Goal: Complete application form

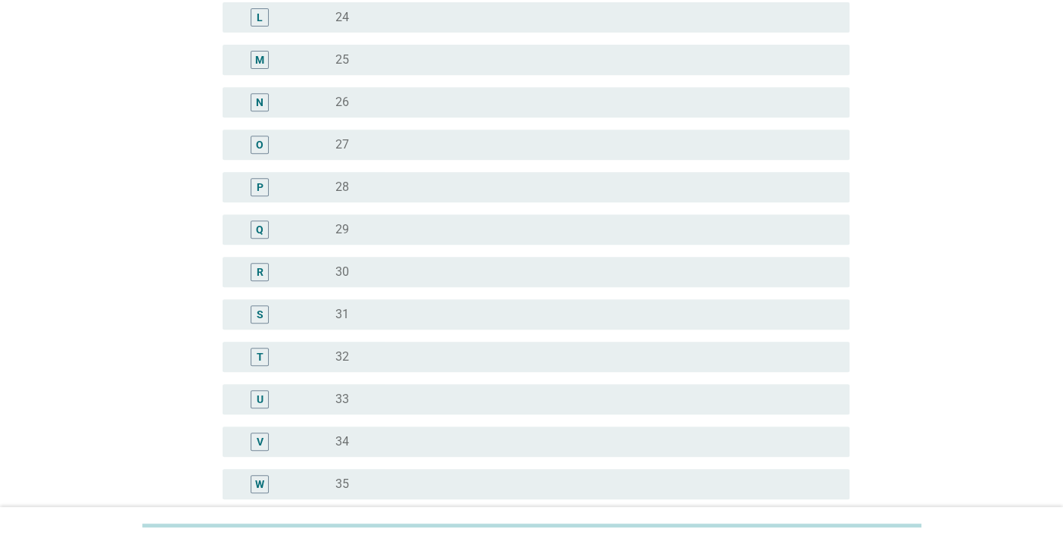
scroll to position [833, 0]
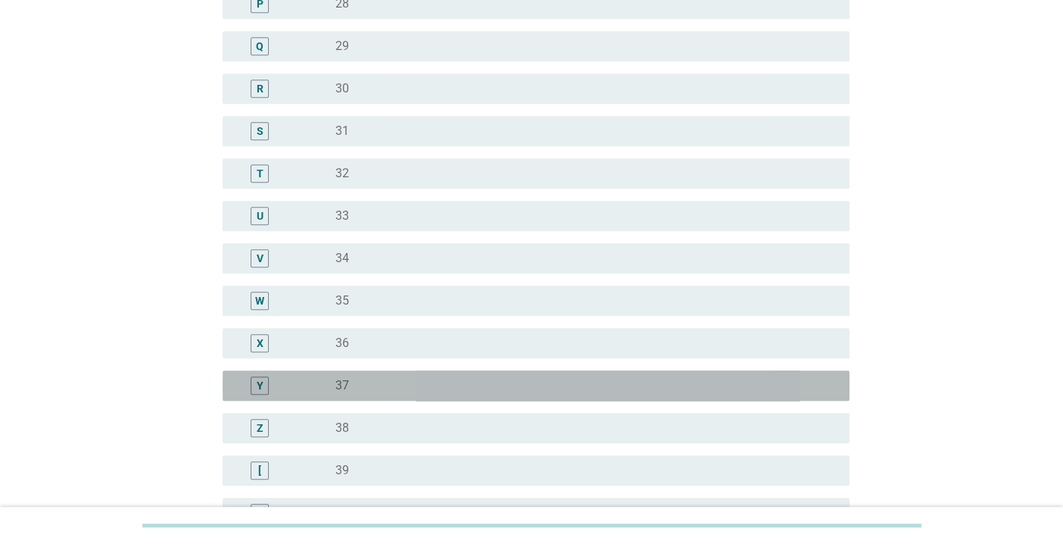
click at [348, 386] on div "radio_button_unchecked 37" at bounding box center [581, 385] width 490 height 15
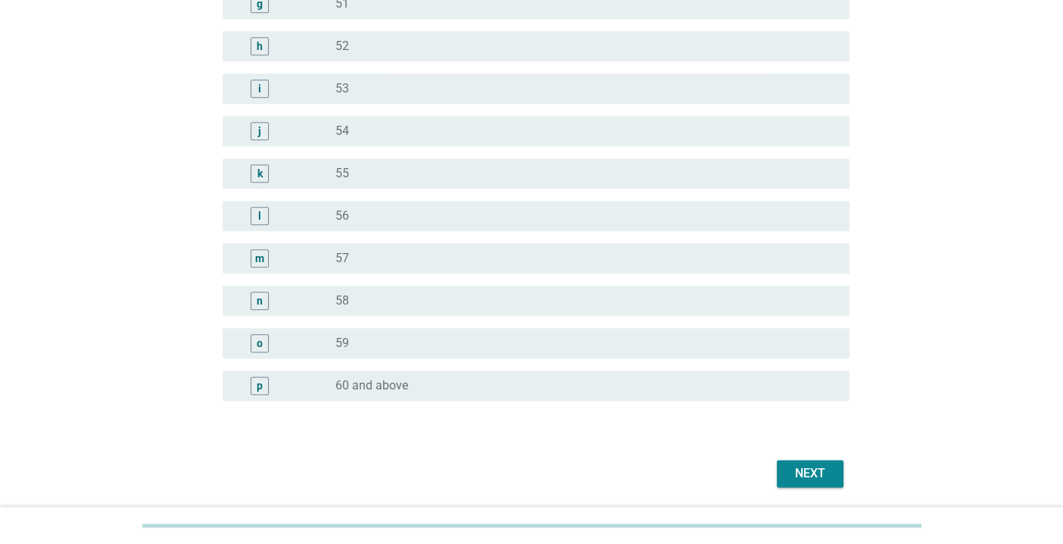
scroll to position [1859, 0]
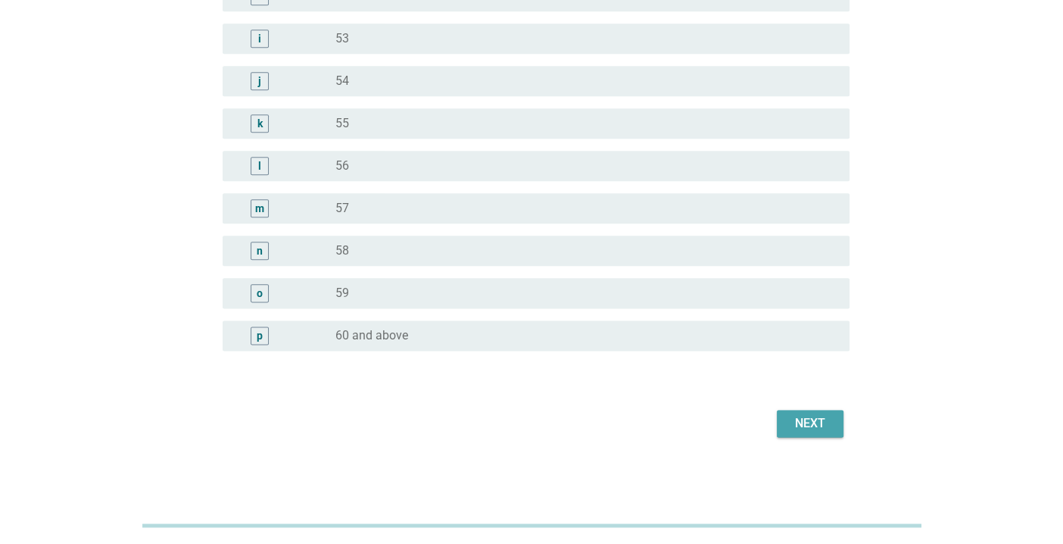
click at [808, 425] on div "Next" at bounding box center [810, 423] width 42 height 18
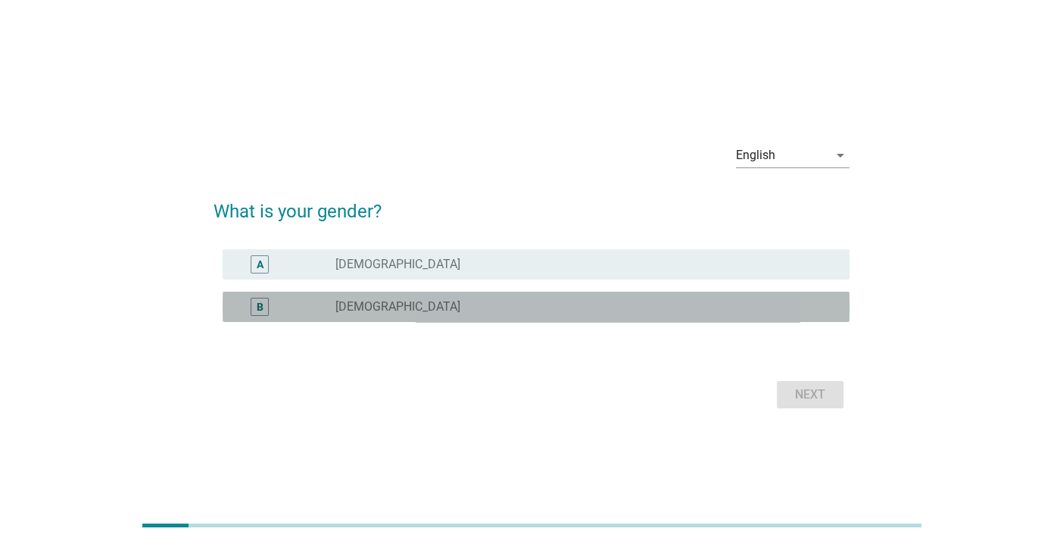
click at [401, 295] on div "B radio_button_unchecked [DEMOGRAPHIC_DATA]" at bounding box center [536, 307] width 627 height 30
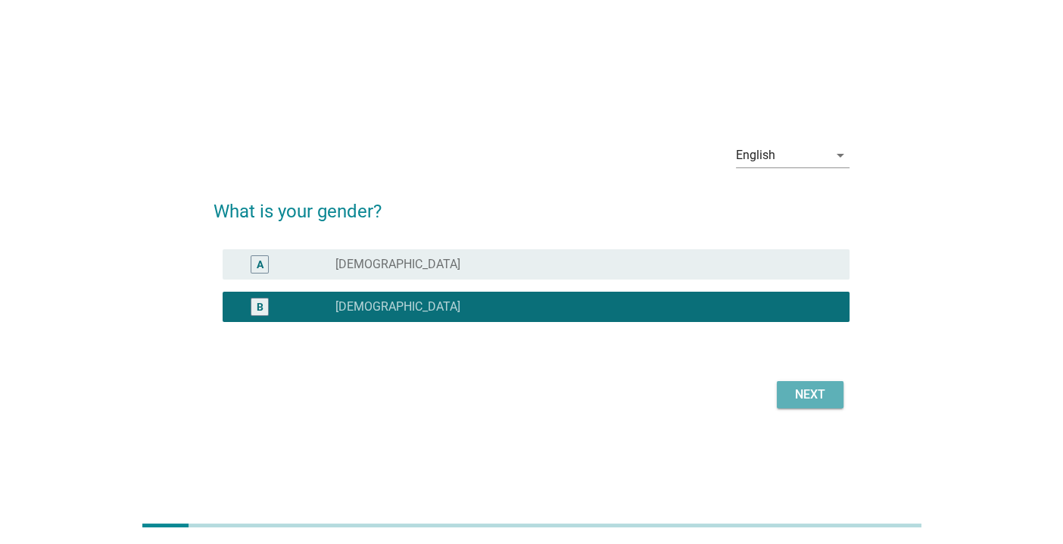
click at [827, 396] on div "Next" at bounding box center [810, 395] width 42 height 18
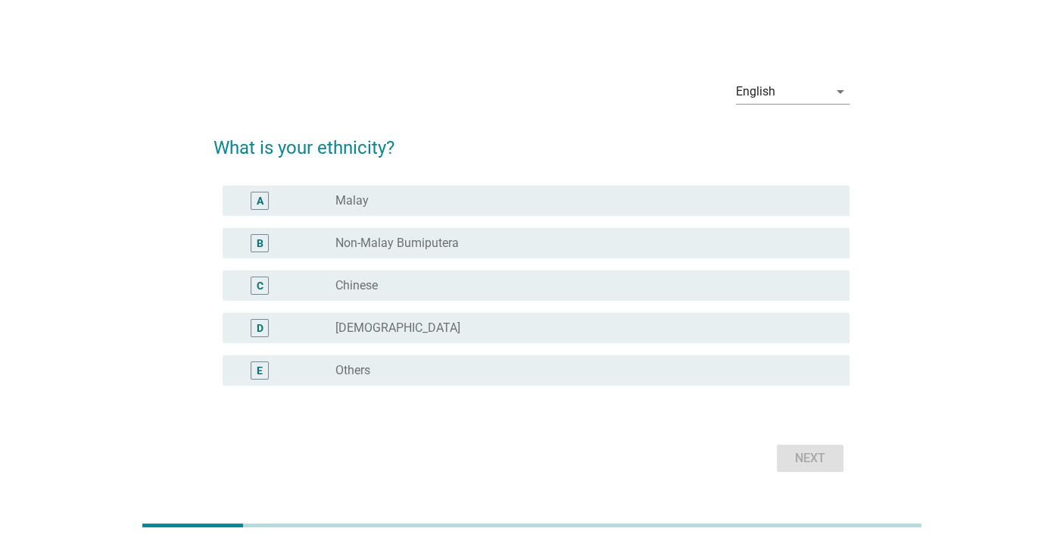
click at [408, 286] on div "radio_button_unchecked Chinese" at bounding box center [581, 285] width 490 height 15
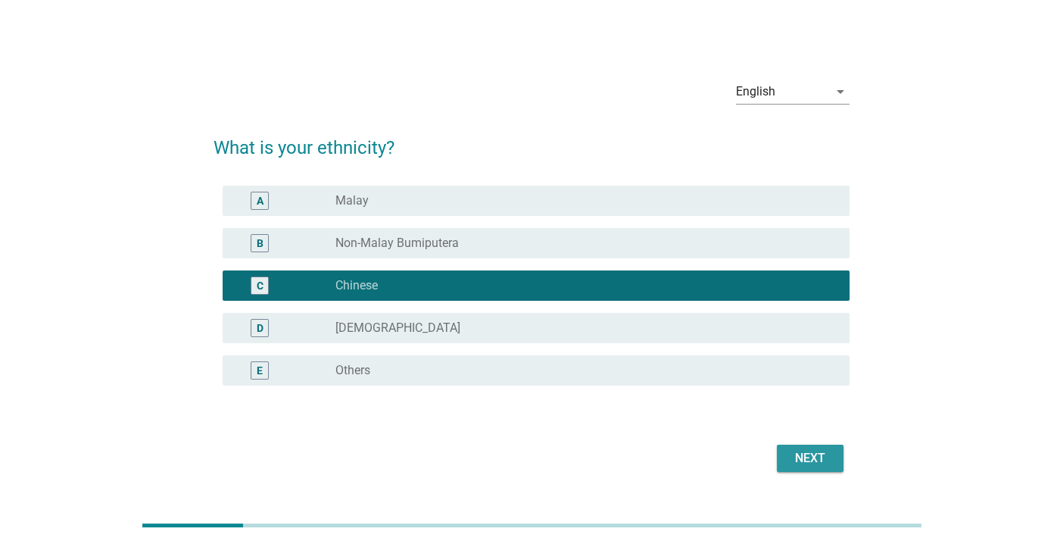
click at [832, 457] on button "Next" at bounding box center [810, 458] width 67 height 27
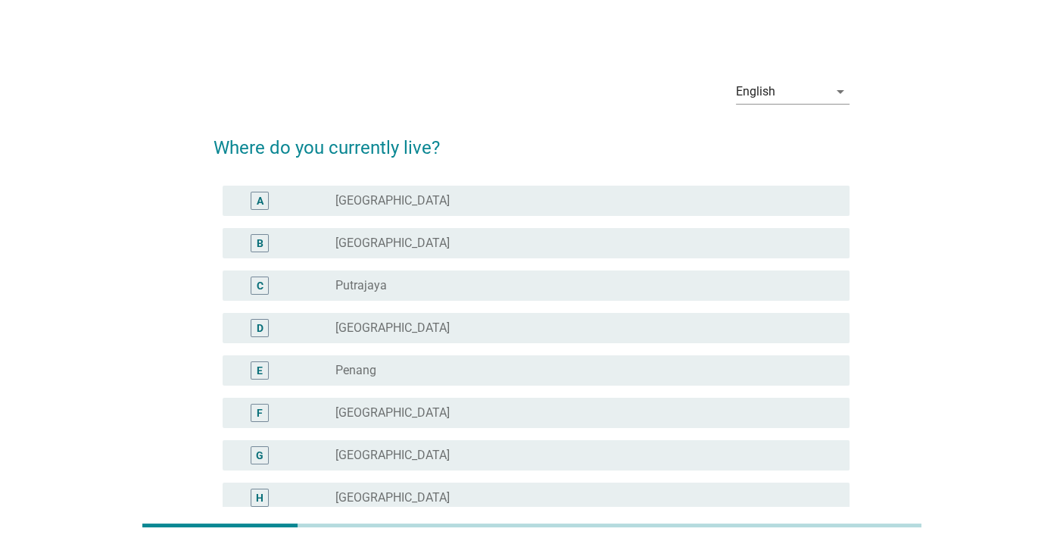
click at [380, 242] on label "[GEOGRAPHIC_DATA]" at bounding box center [393, 243] width 114 height 15
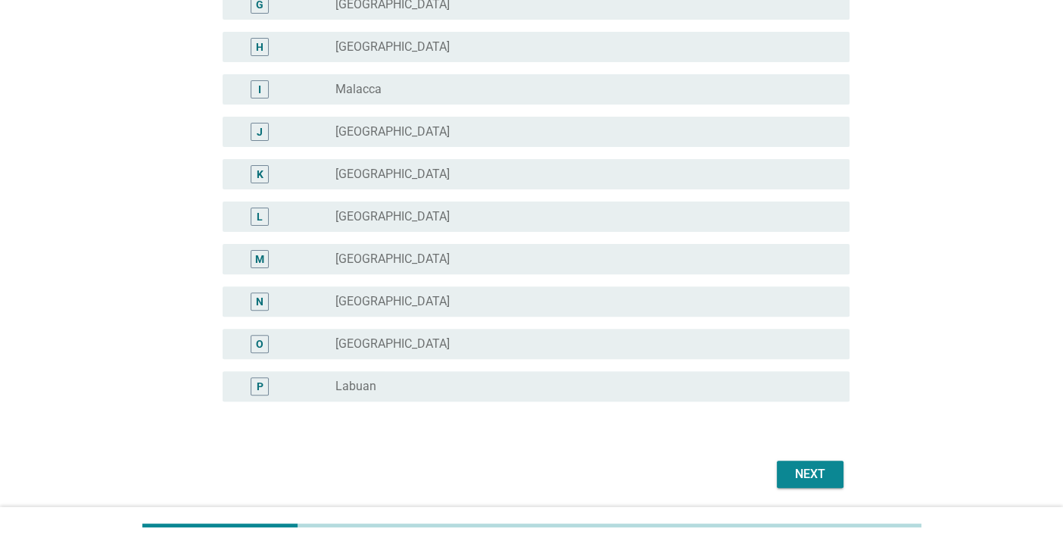
scroll to position [502, 0]
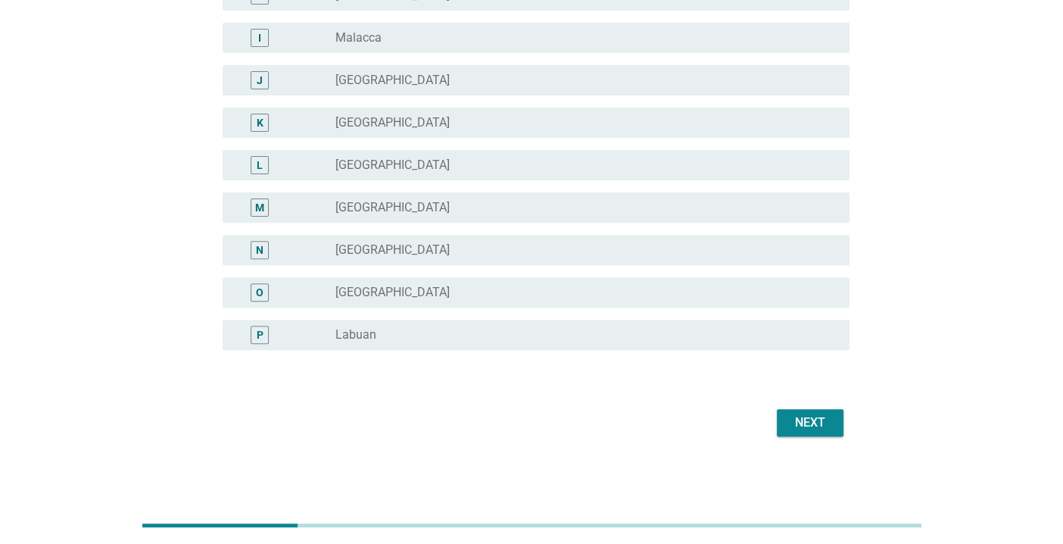
click at [816, 427] on div "Next" at bounding box center [810, 423] width 42 height 18
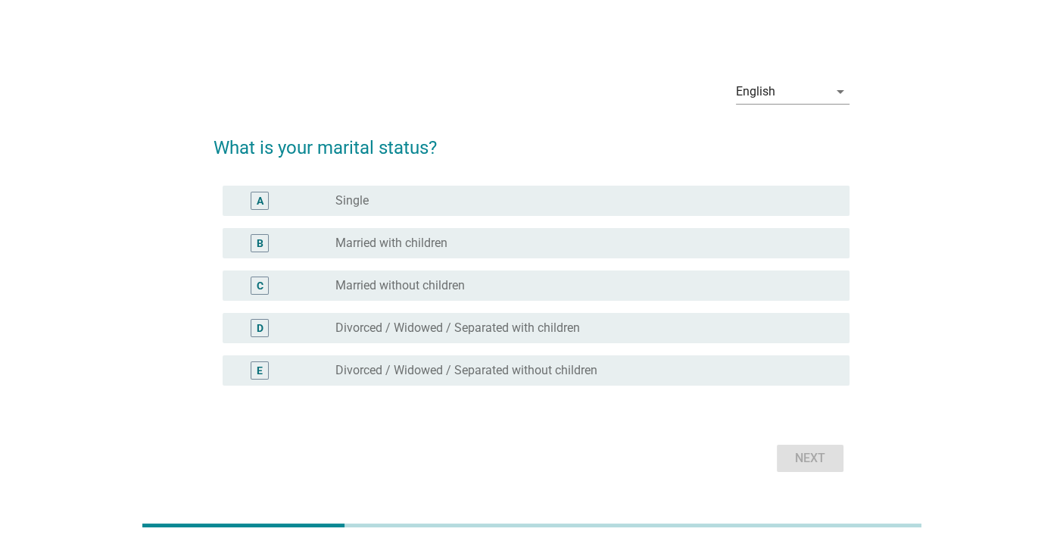
click at [416, 279] on label "Married without children" at bounding box center [401, 285] width 130 height 15
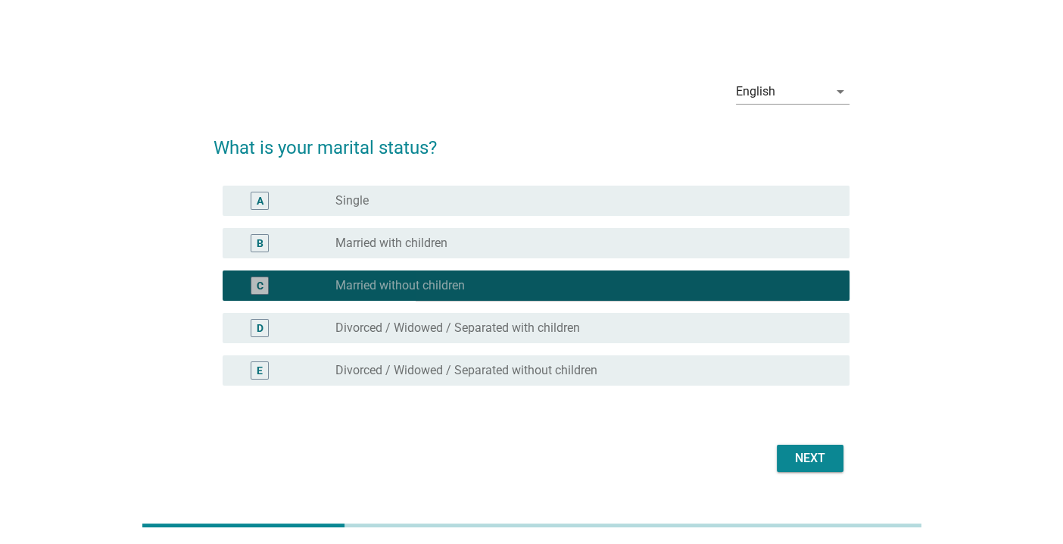
click at [425, 247] on label "Married with children" at bounding box center [392, 243] width 112 height 15
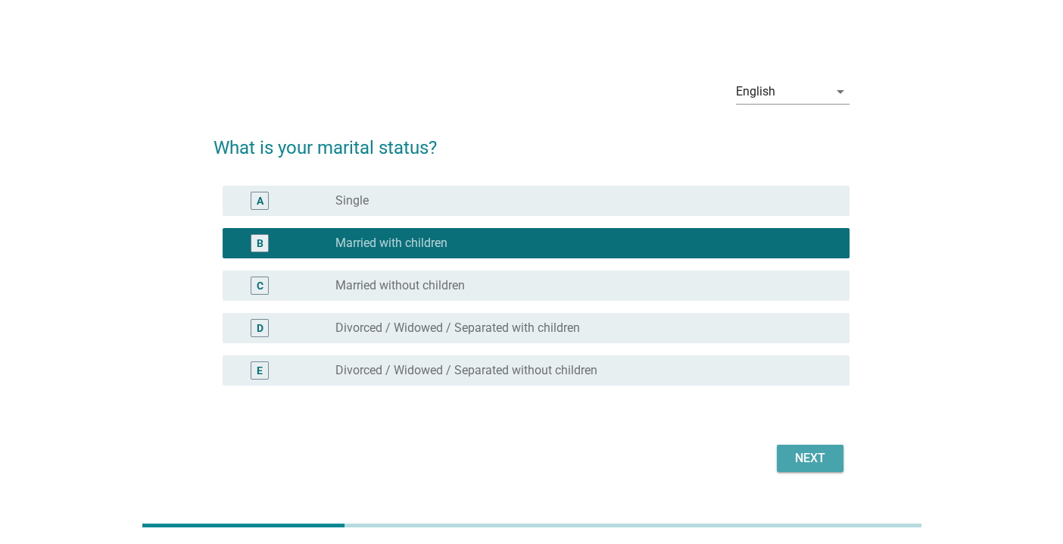
click at [806, 457] on div "Next" at bounding box center [810, 458] width 42 height 18
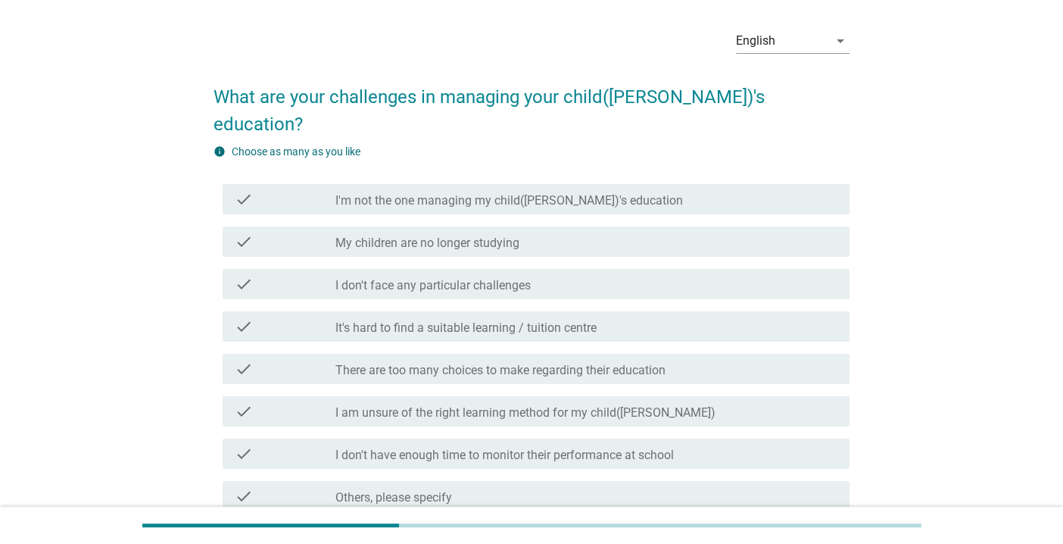
scroll to position [75, 0]
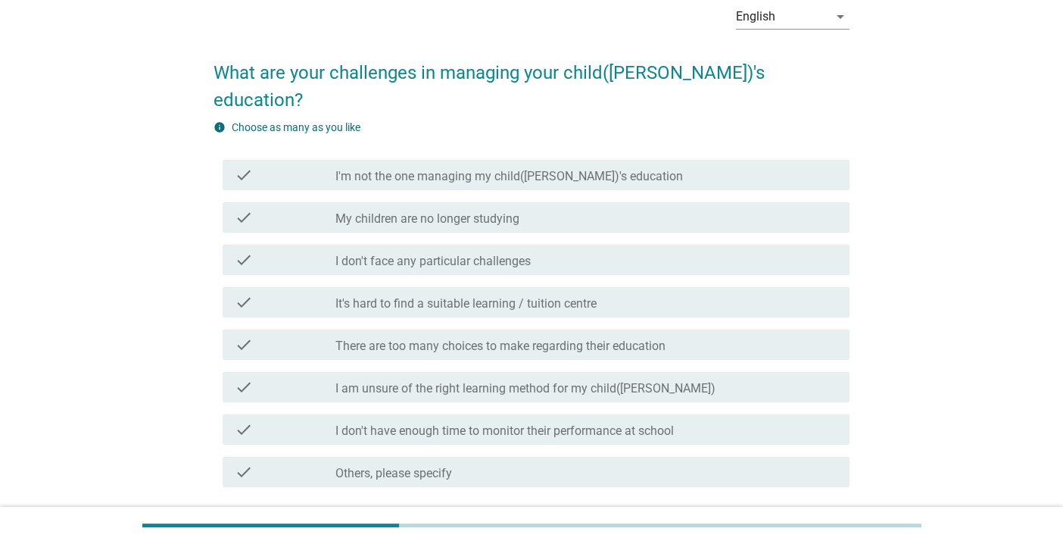
click at [535, 251] on div "check_box_outline_blank I don't face any particular challenges" at bounding box center [587, 260] width 502 height 18
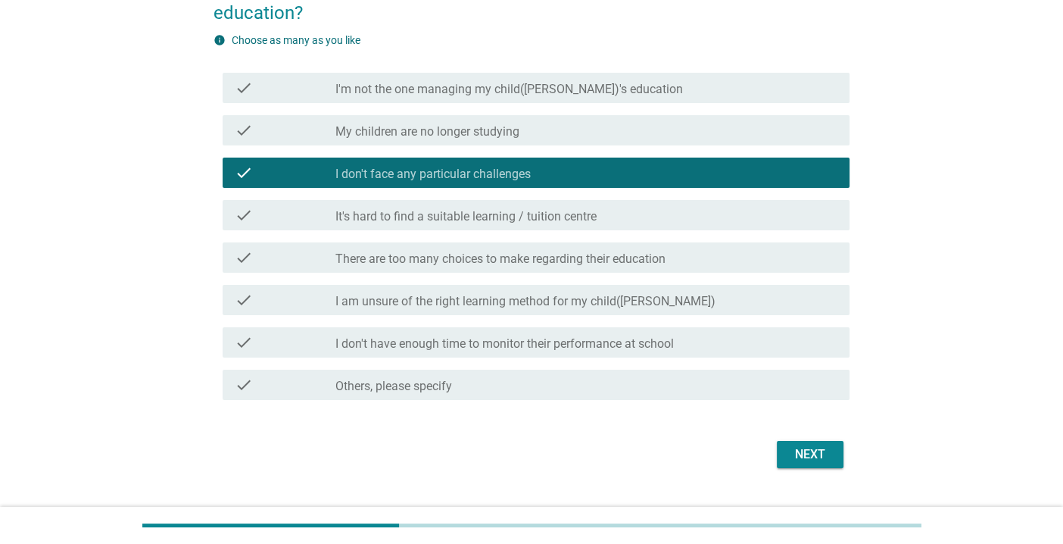
scroll to position [167, 0]
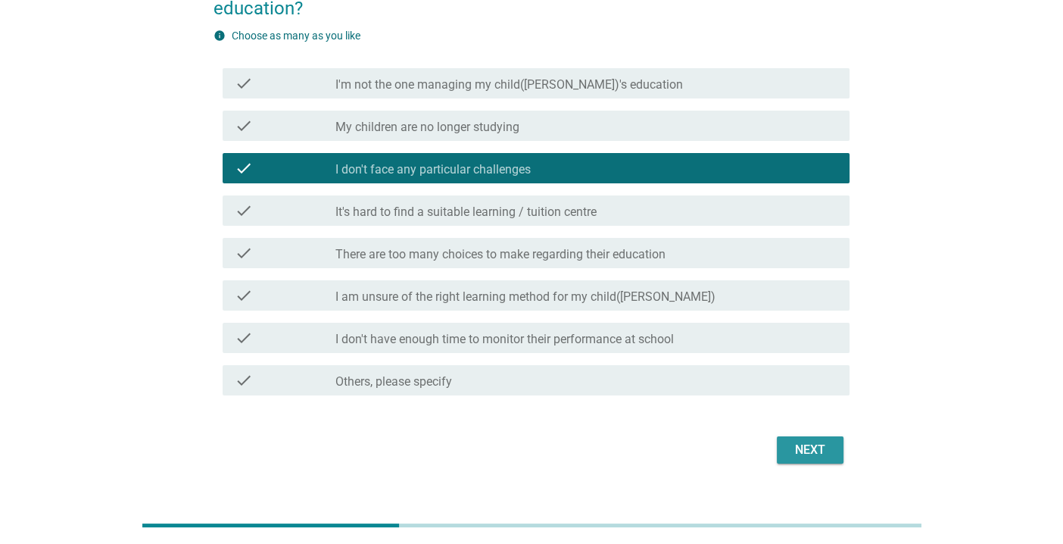
click at [810, 441] on div "Next" at bounding box center [810, 450] width 42 height 18
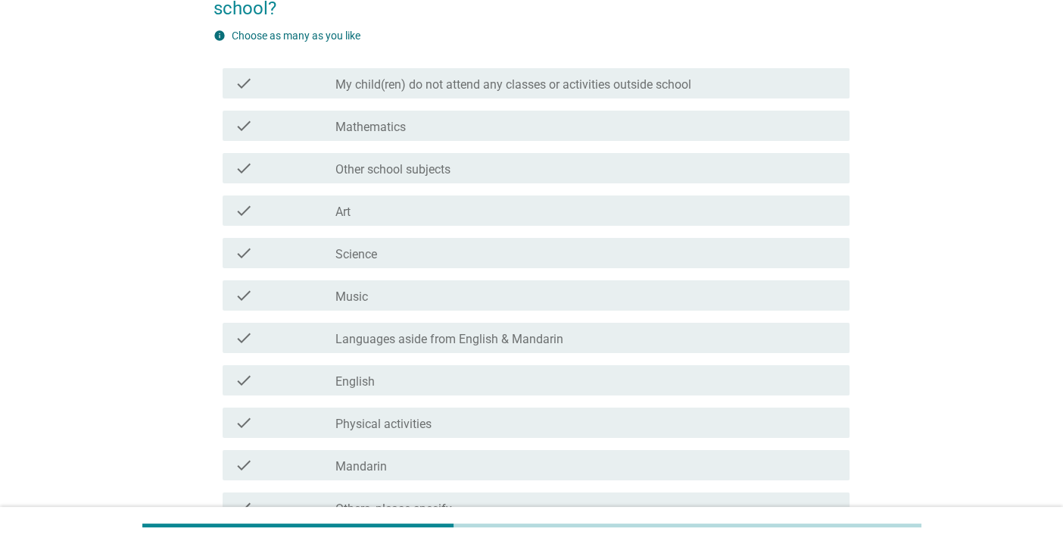
scroll to position [0, 0]
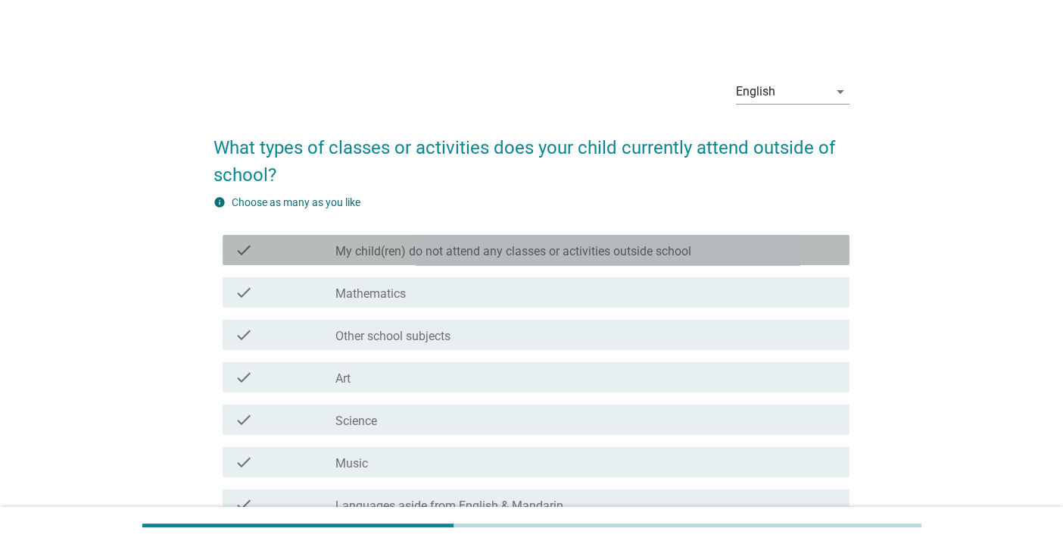
click at [500, 257] on label "My child(ren) do not attend any classes or activities outside school" at bounding box center [514, 251] width 356 height 15
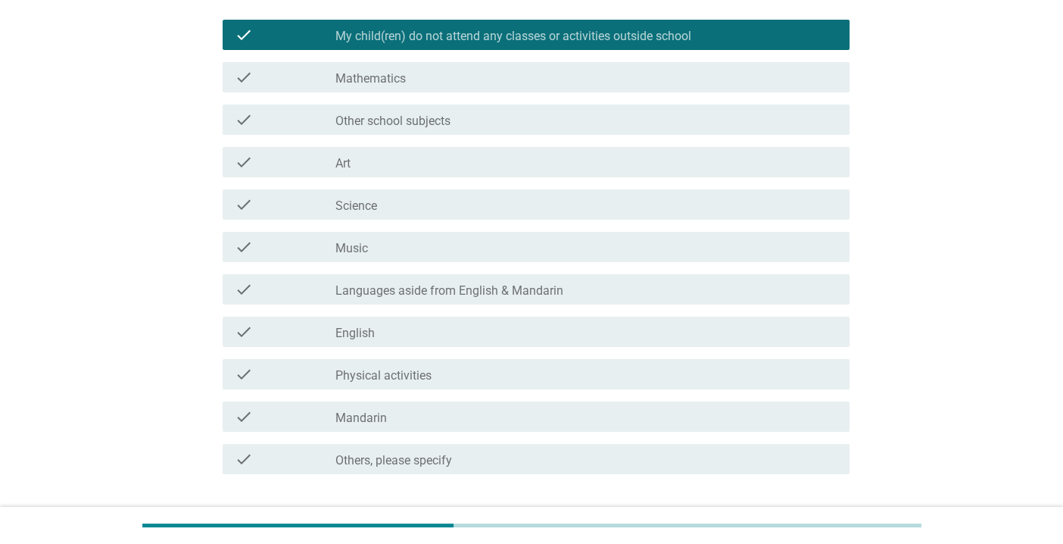
scroll to position [303, 0]
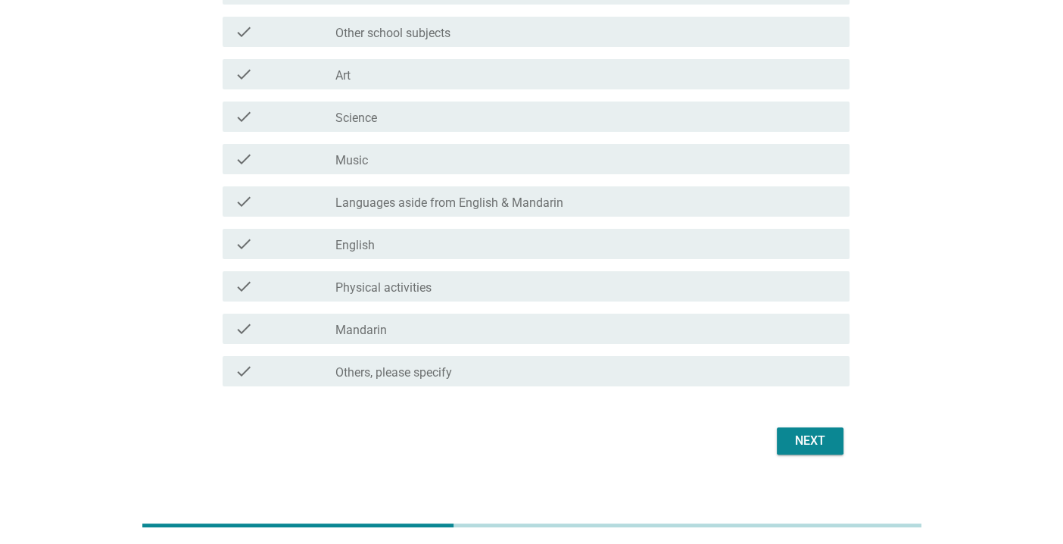
drag, startPoint x: 814, startPoint y: 420, endPoint x: 821, endPoint y: 428, distance: 10.8
click at [815, 420] on form "What types of classes or activities does your child currently attend outside of…" at bounding box center [532, 137] width 636 height 643
click at [821, 434] on div "Next" at bounding box center [810, 441] width 42 height 18
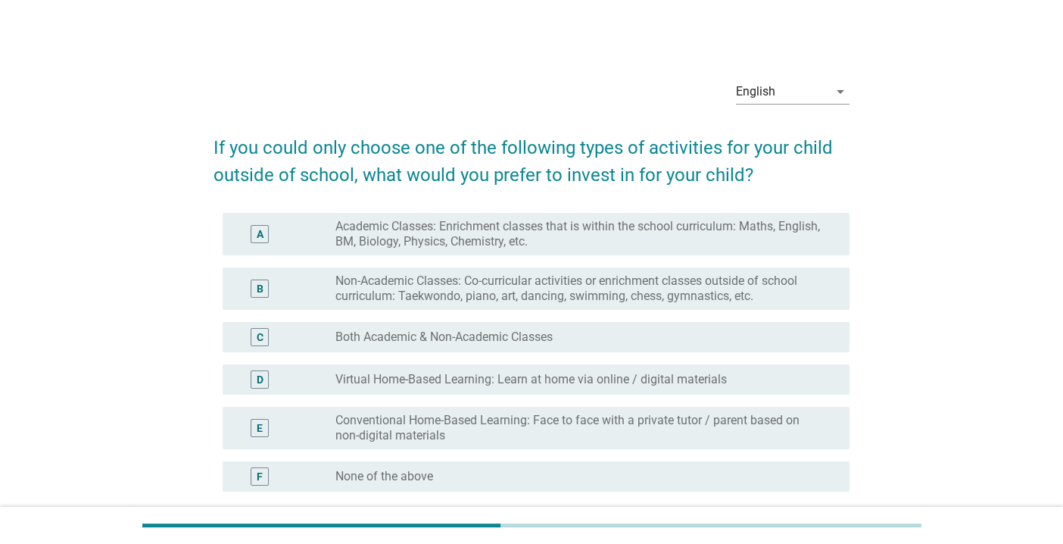
click at [582, 297] on label "Non-Academic Classes: Co-curricular activities or enrichment classes outside of…" at bounding box center [581, 288] width 490 height 30
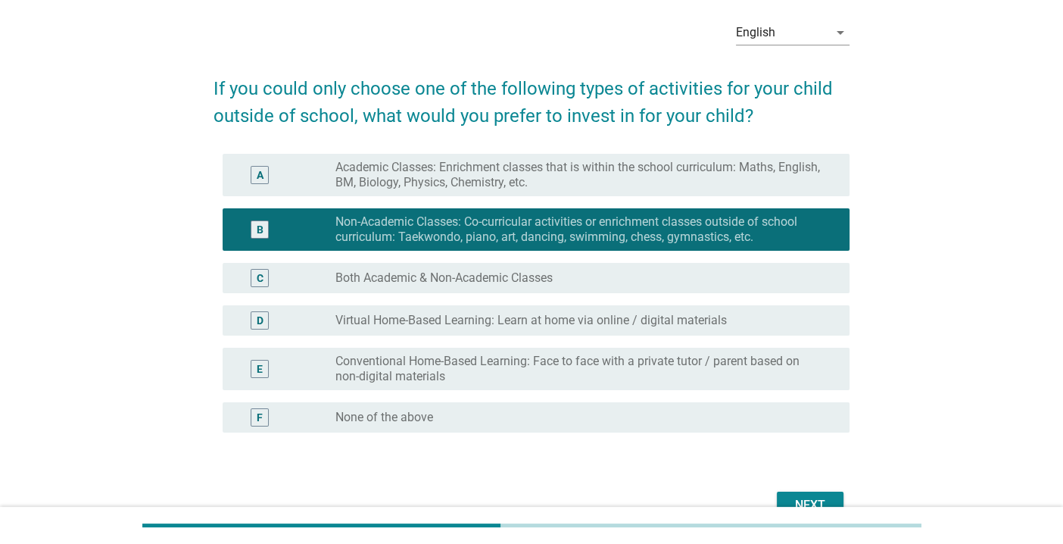
scroll to position [142, 0]
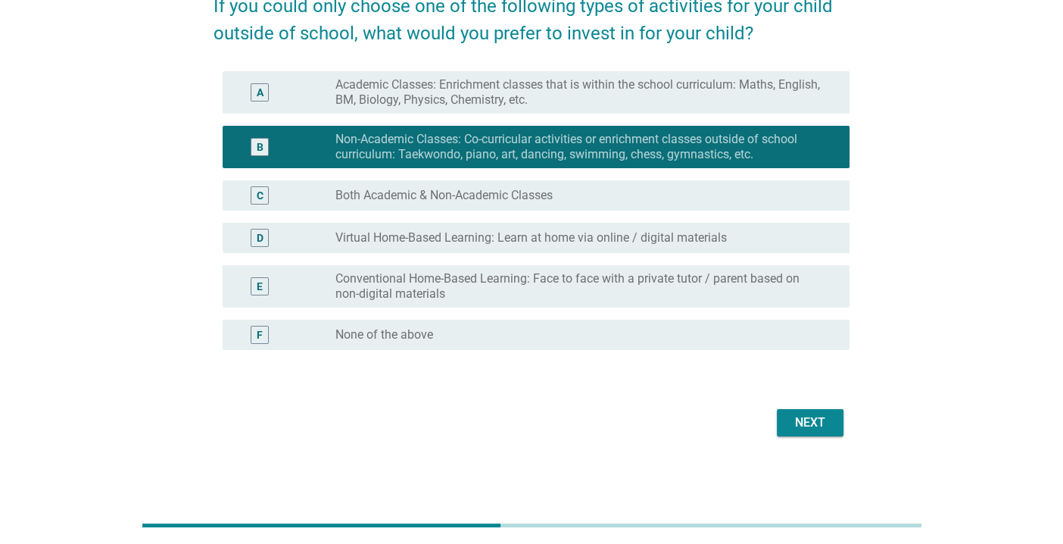
click at [835, 423] on button "Next" at bounding box center [810, 422] width 67 height 27
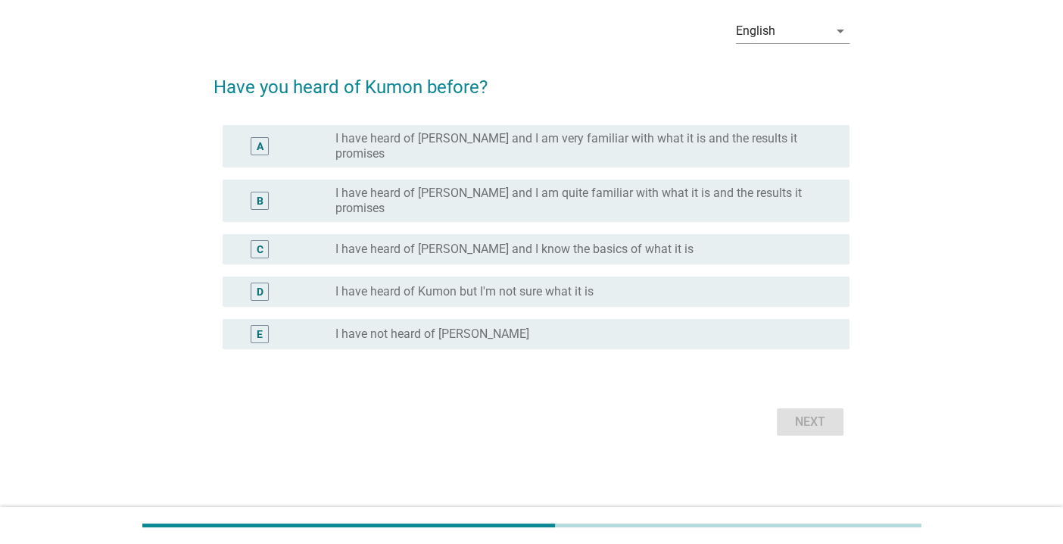
scroll to position [0, 0]
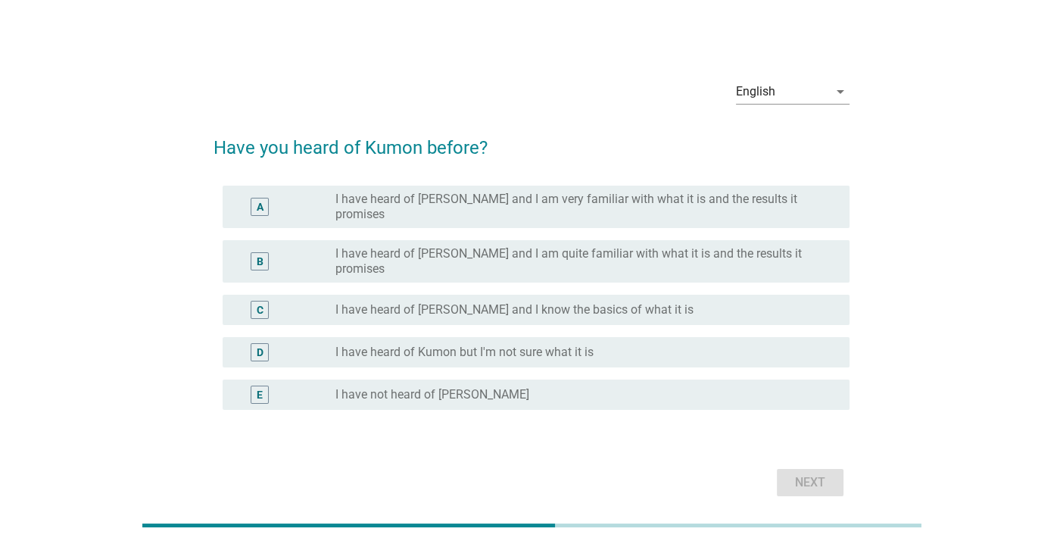
click at [514, 302] on label "I have heard of [PERSON_NAME] and I know the basics of what it is" at bounding box center [515, 309] width 358 height 15
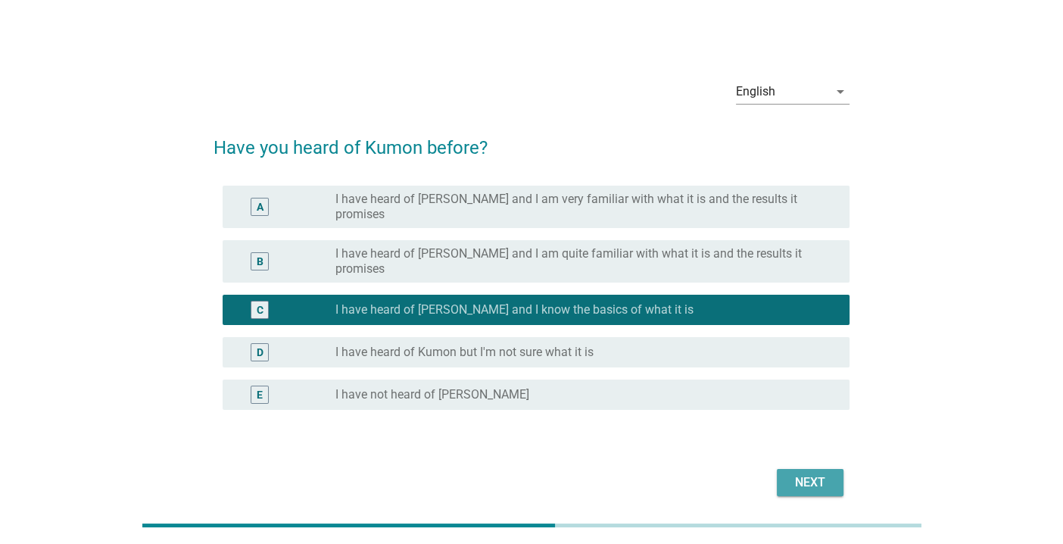
click at [820, 473] on div "Next" at bounding box center [810, 482] width 42 height 18
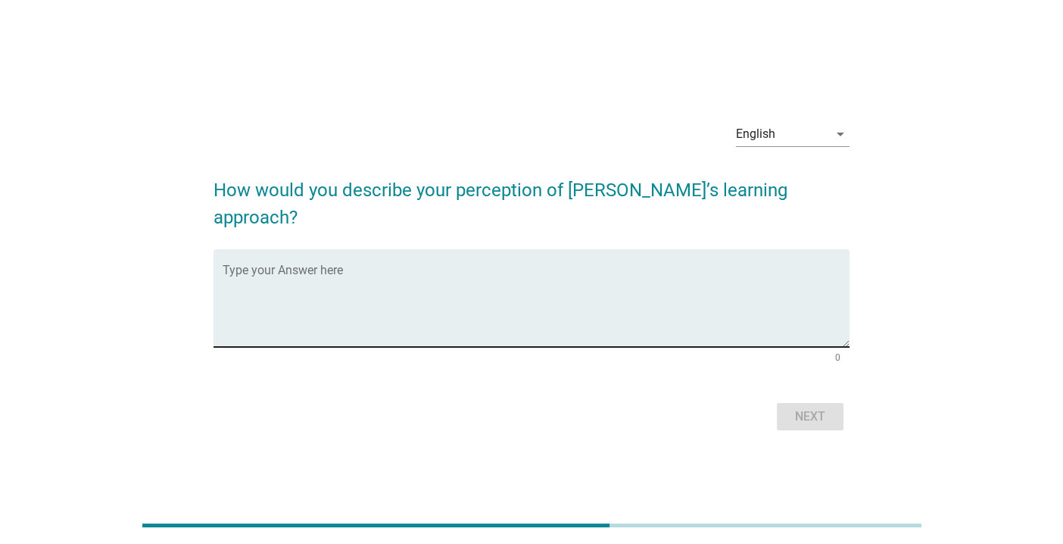
click at [633, 304] on textarea "Type your Answer here" at bounding box center [536, 307] width 627 height 80
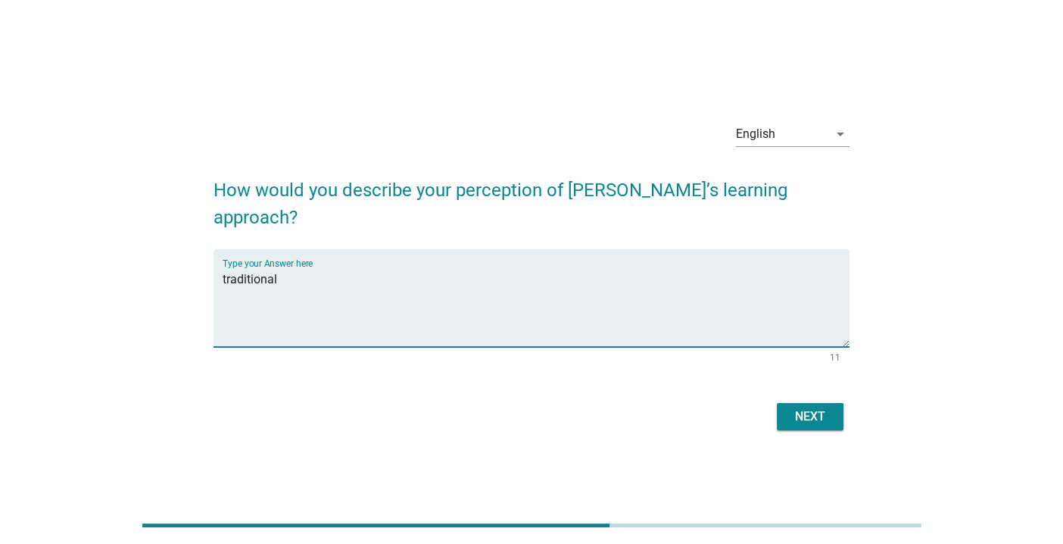
type textarea "traditional"
click at [801, 407] on div "Next" at bounding box center [810, 416] width 42 height 18
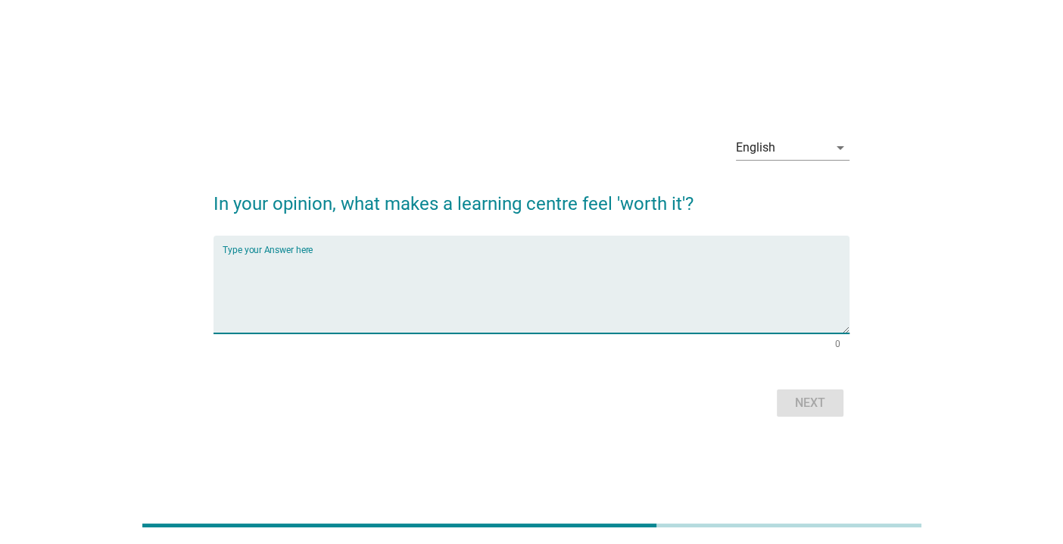
click at [451, 289] on textarea "Type your Answer here" at bounding box center [536, 294] width 627 height 80
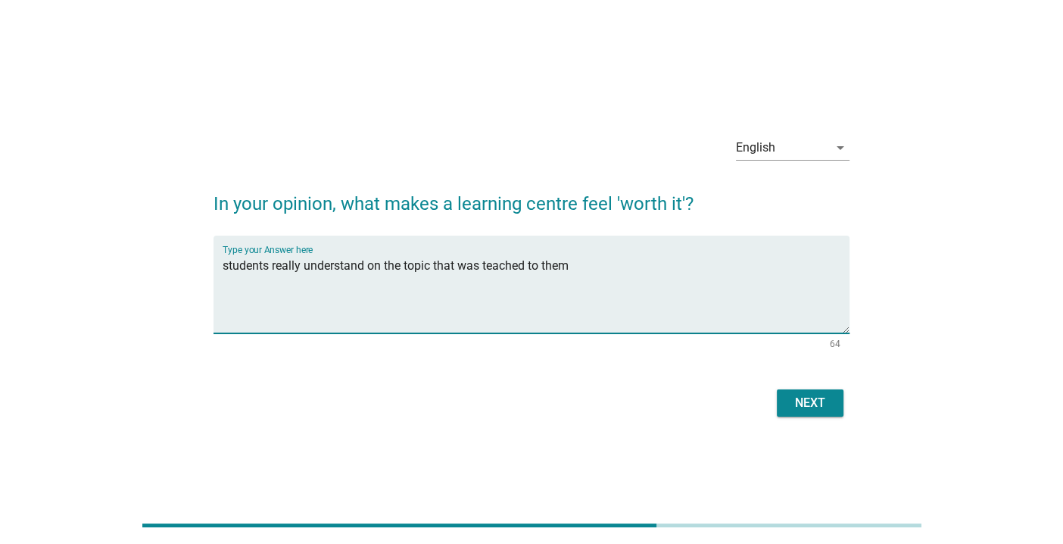
drag, startPoint x: 498, startPoint y: 261, endPoint x: 457, endPoint y: 298, distance: 55.8
click at [457, 298] on textarea "students really understand on the topic that was teached to them" at bounding box center [536, 294] width 627 height 80
type textarea "students really understand on the topic that was teaches to them"
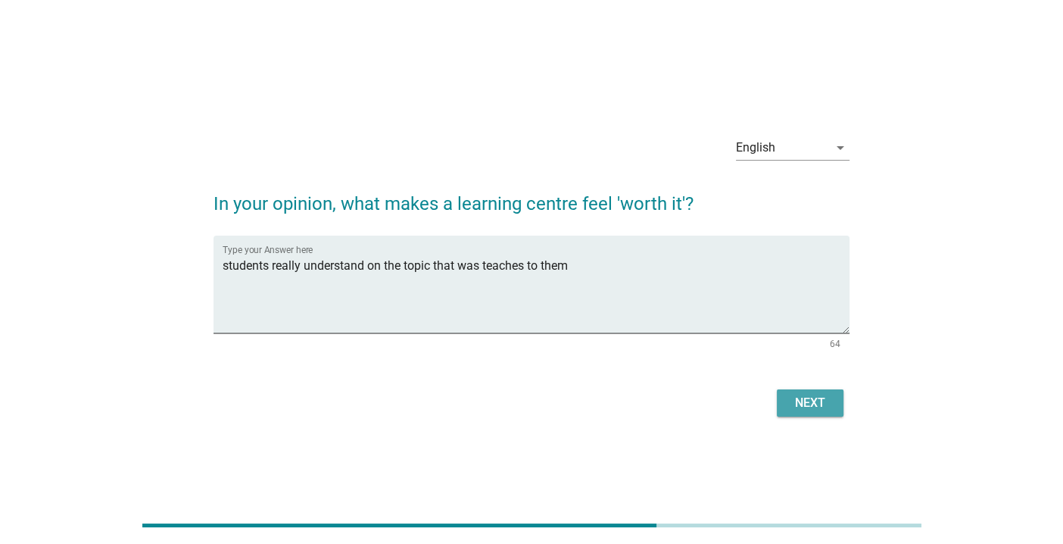
click at [814, 398] on div "Next" at bounding box center [810, 403] width 42 height 18
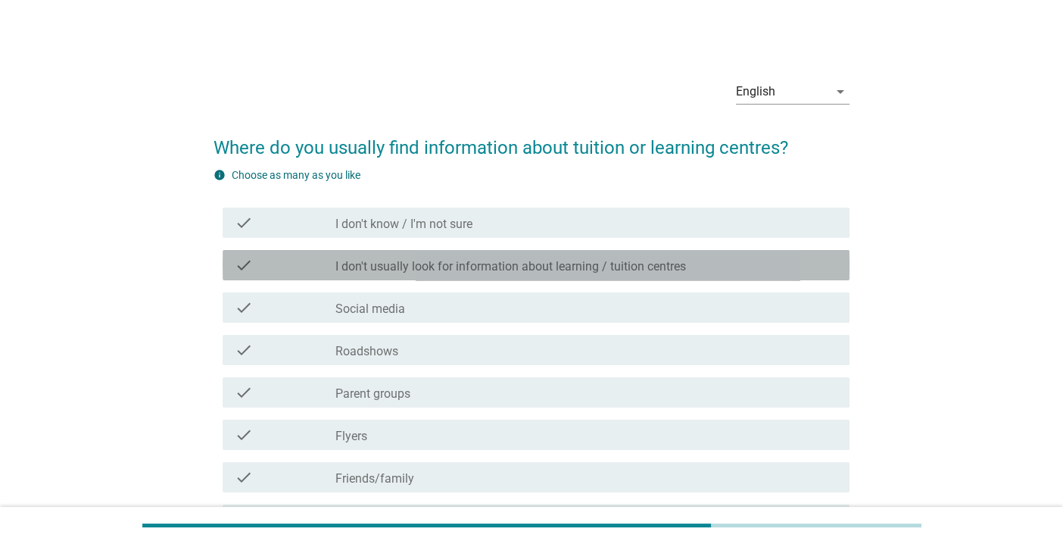
click at [483, 270] on label "I don't usually look for information about learning / tuition centres" at bounding box center [511, 266] width 351 height 15
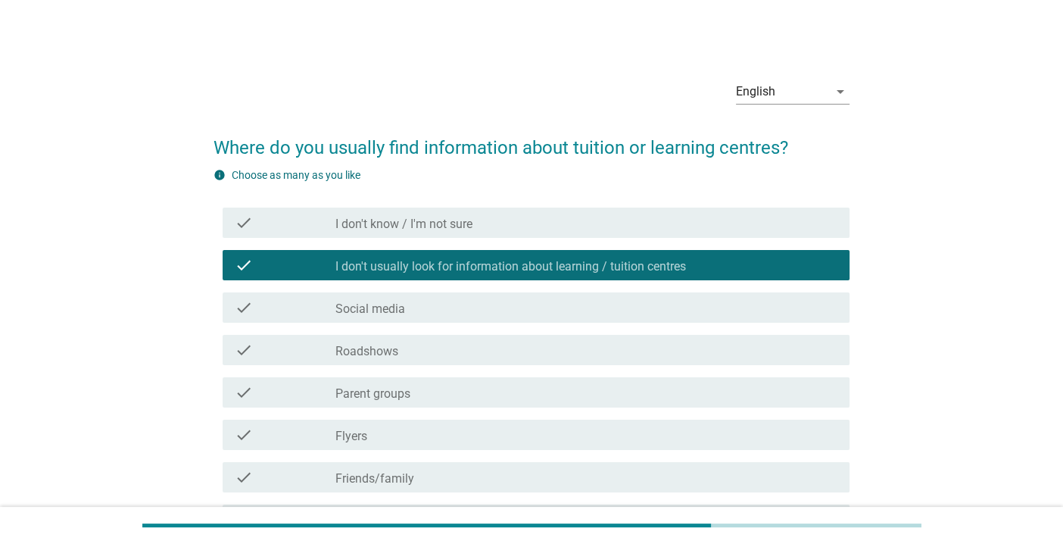
scroll to position [209, 0]
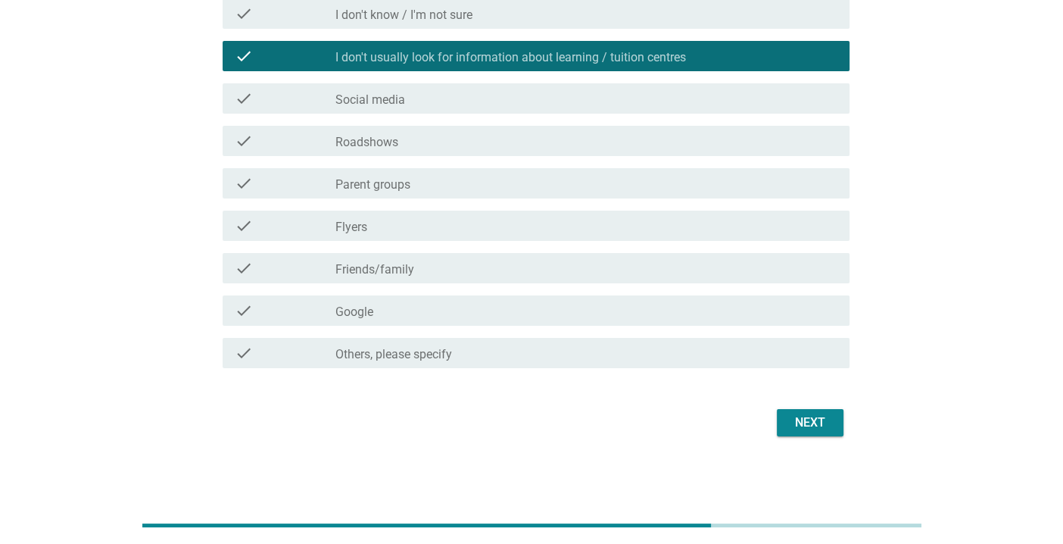
click at [832, 425] on button "Next" at bounding box center [810, 422] width 67 height 27
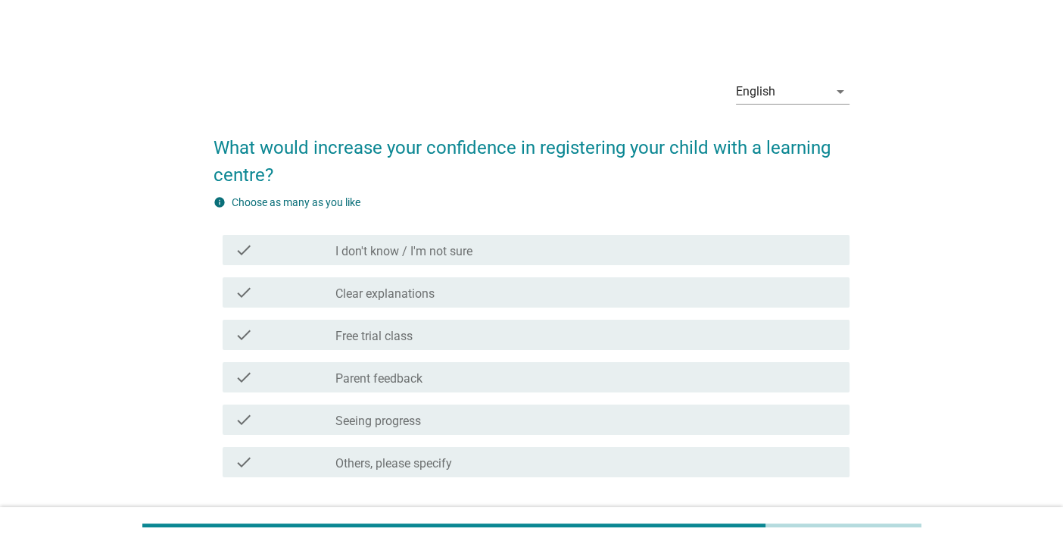
click at [440, 456] on label "Others, please specify" at bounding box center [394, 463] width 117 height 15
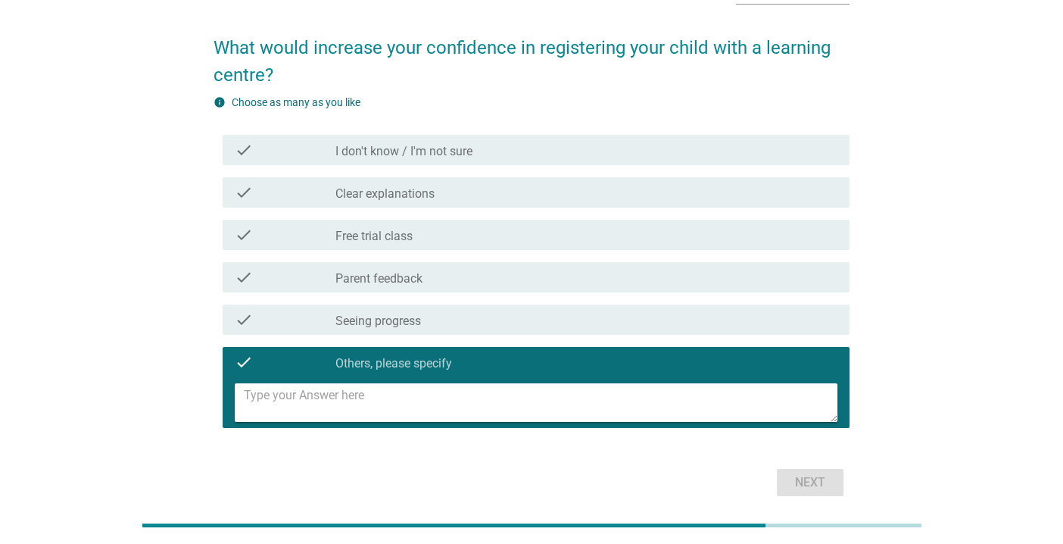
scroll to position [75, 0]
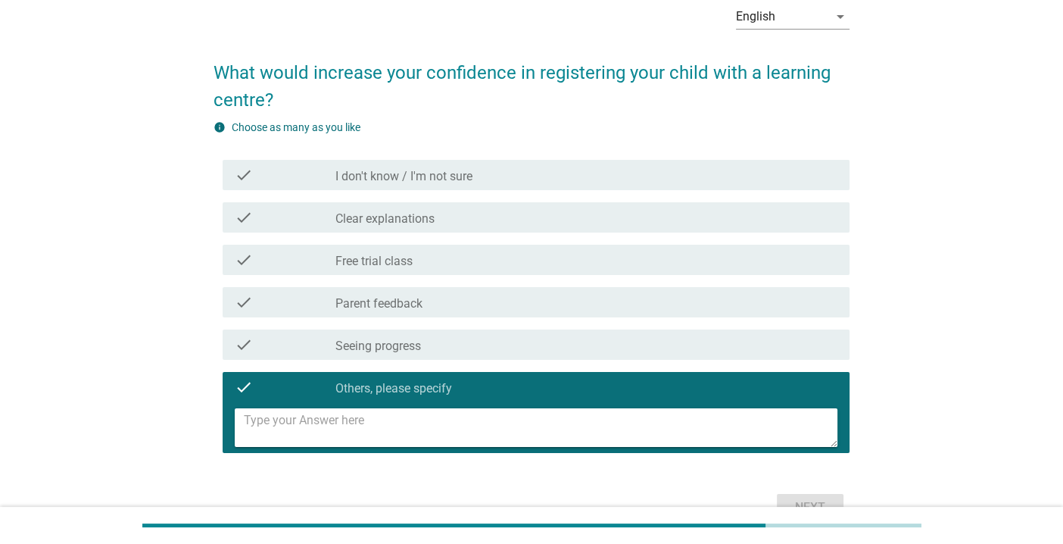
click at [429, 420] on textarea at bounding box center [541, 427] width 594 height 39
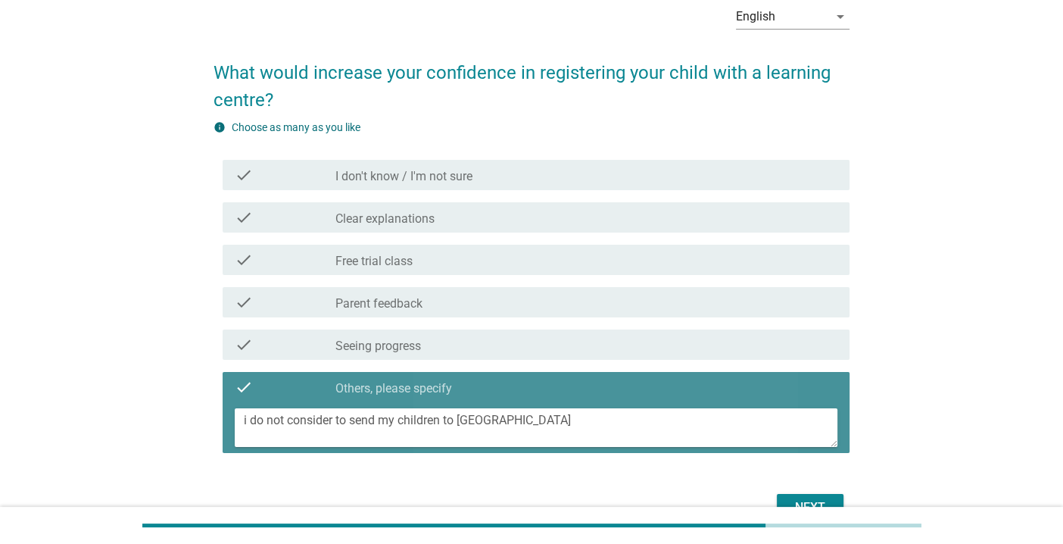
drag, startPoint x: 345, startPoint y: 419, endPoint x: 253, endPoint y: 417, distance: 91.7
click at [253, 417] on textarea "i do not consider to send my children to [GEOGRAPHIC_DATA]" at bounding box center [541, 427] width 594 height 39
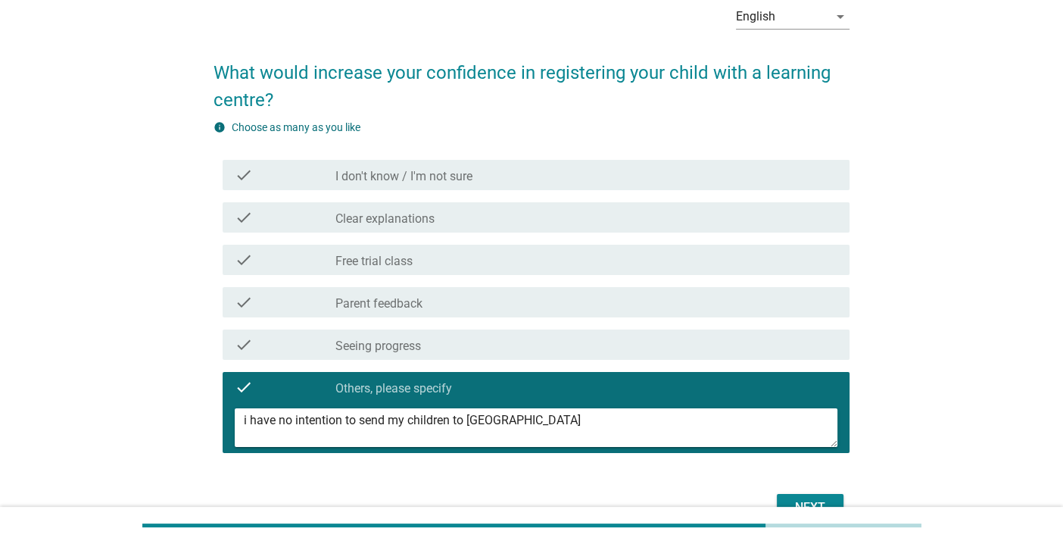
type textarea "i have no intention to send my children to [GEOGRAPHIC_DATA]"
click at [819, 500] on div "Next" at bounding box center [810, 507] width 42 height 18
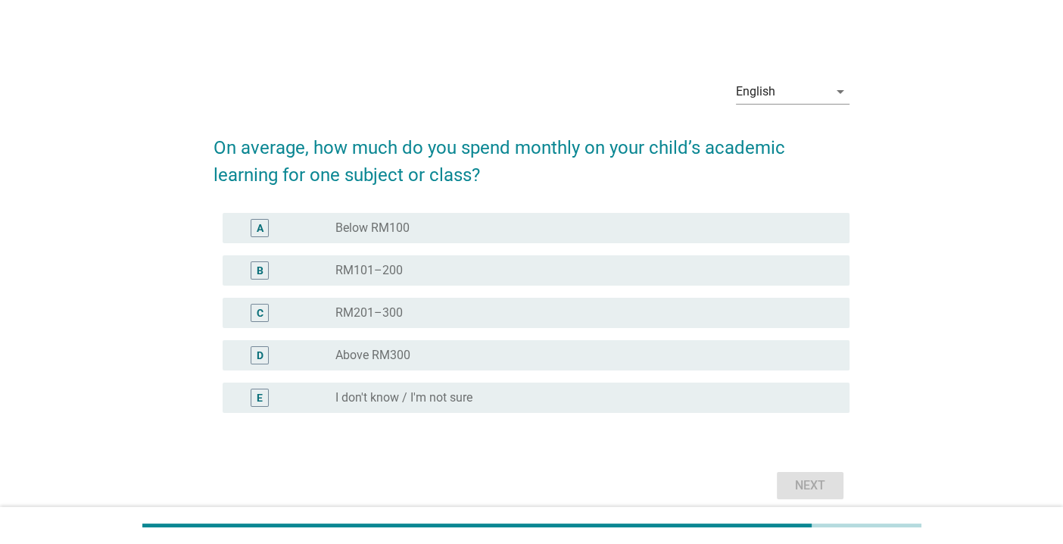
click at [557, 397] on div "radio_button_unchecked I don't know / I'm not sure" at bounding box center [581, 397] width 490 height 15
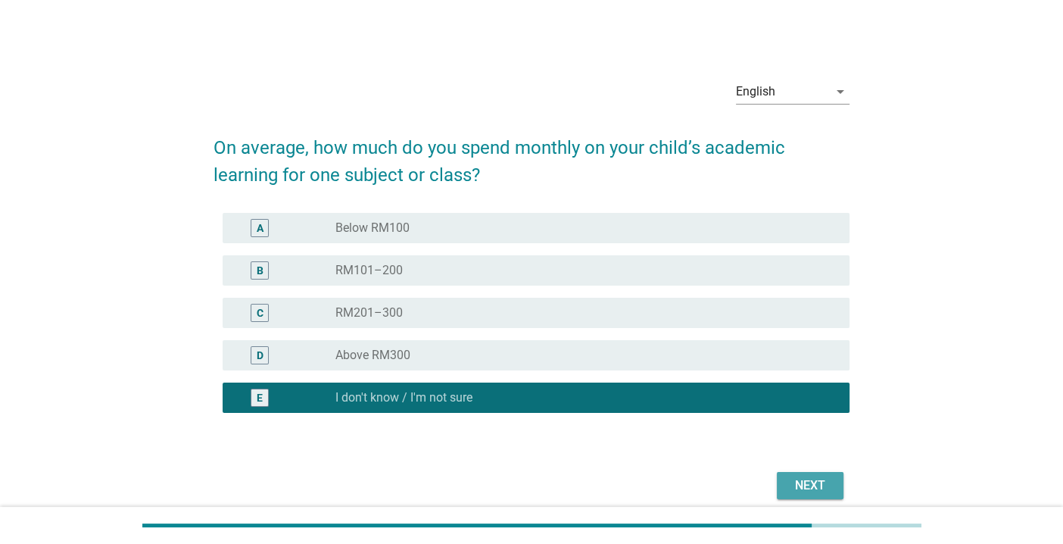
click at [811, 487] on div "Next" at bounding box center [810, 485] width 42 height 18
